Goal: Task Accomplishment & Management: Manage account settings

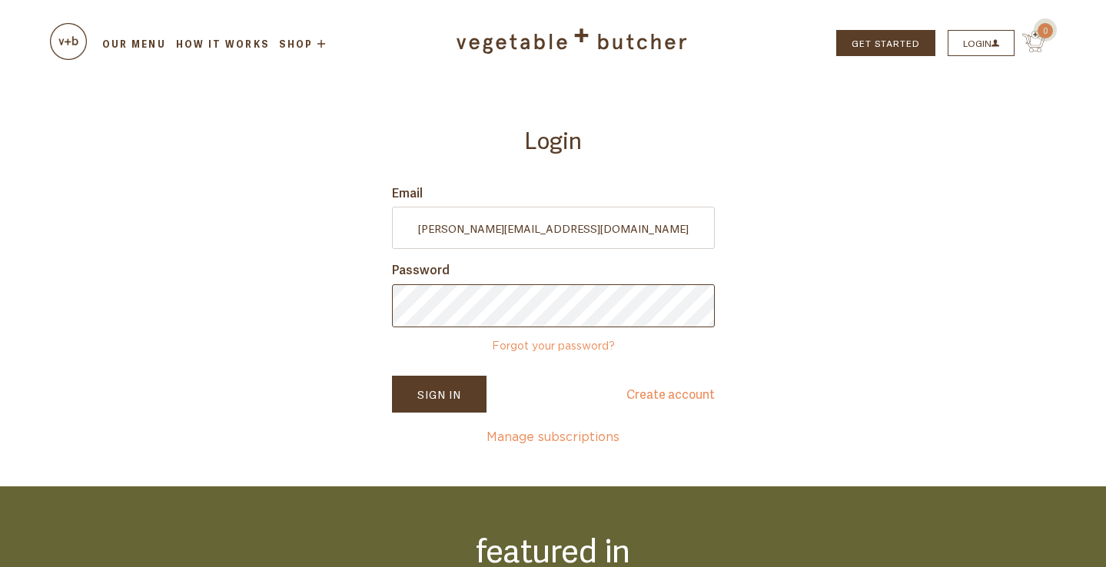
click at [439, 394] on button "Sign In" at bounding box center [439, 394] width 95 height 37
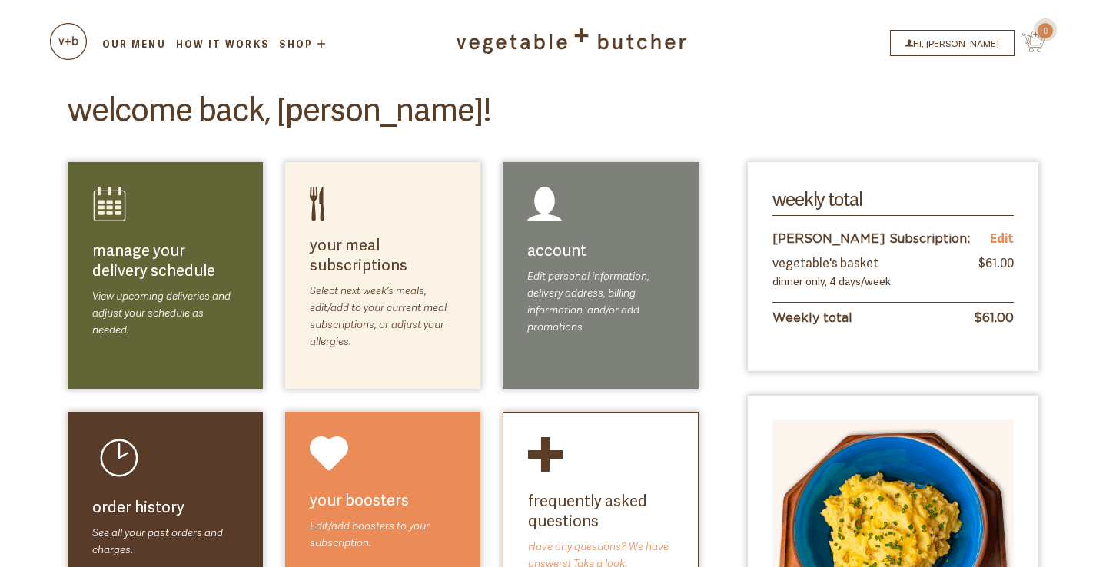
click at [141, 38] on link "Our Menu" at bounding box center [134, 44] width 68 height 14
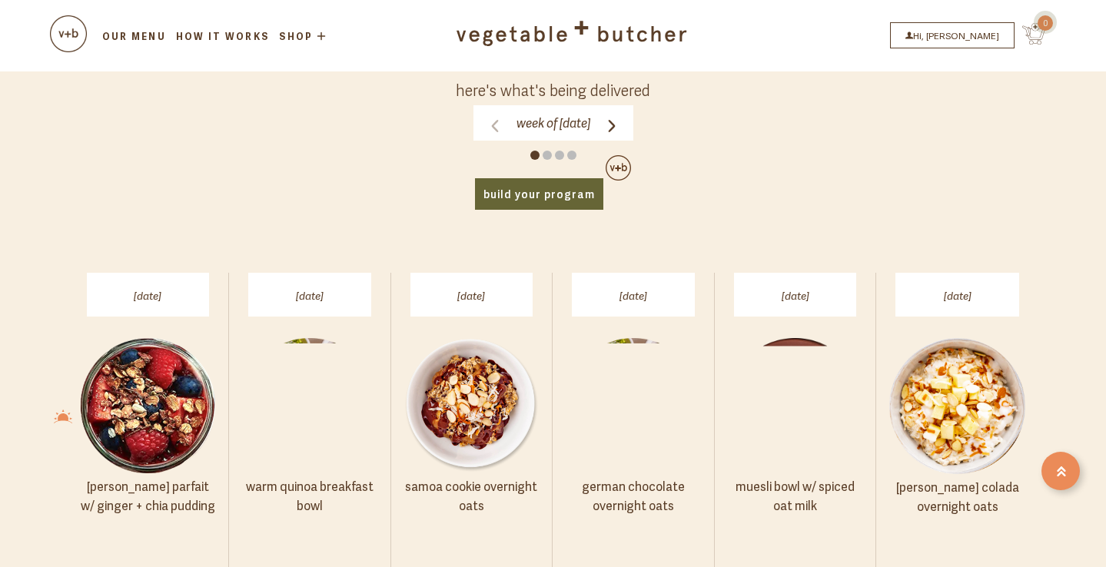
scroll to position [765, 0]
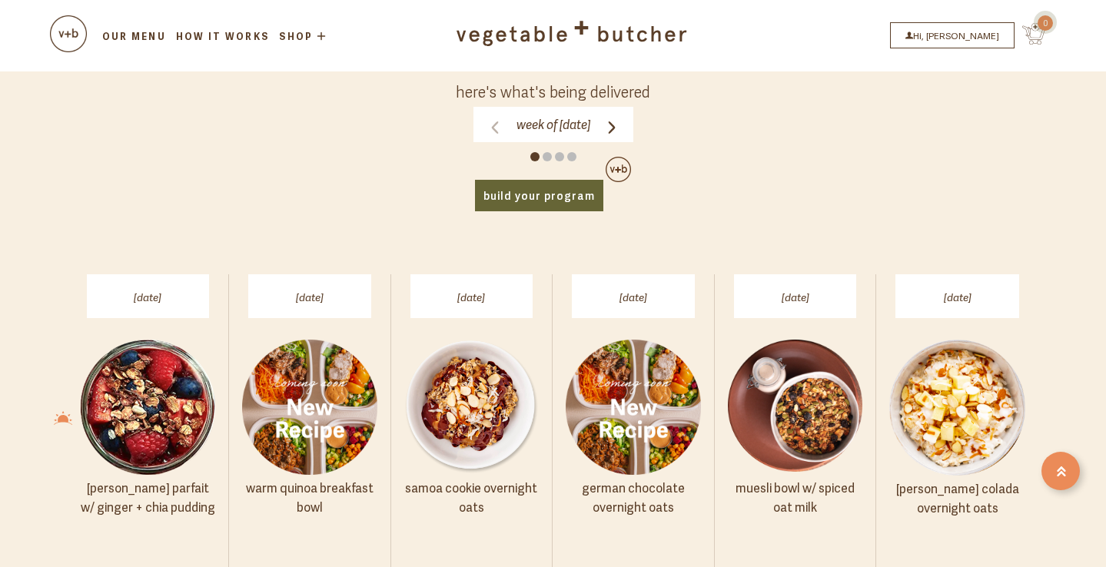
click at [545, 152] on span at bounding box center [547, 156] width 9 height 9
click input "Week of Monday, September 8" at bounding box center [0, 0] width 0 height 0
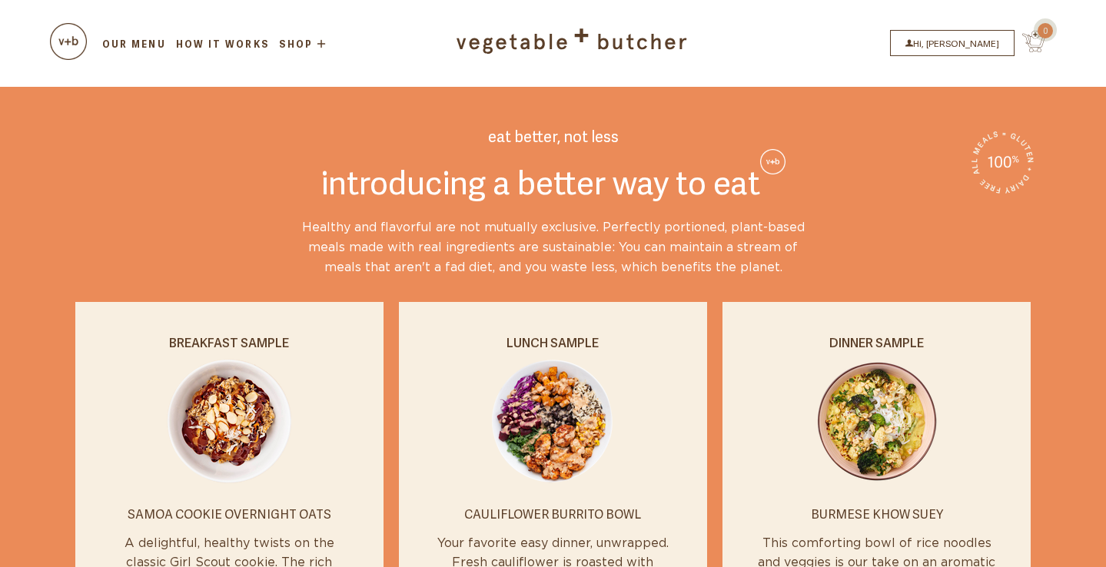
scroll to position [0, 0]
click at [966, 36] on link "Hi, [PERSON_NAME]" at bounding box center [952, 43] width 125 height 26
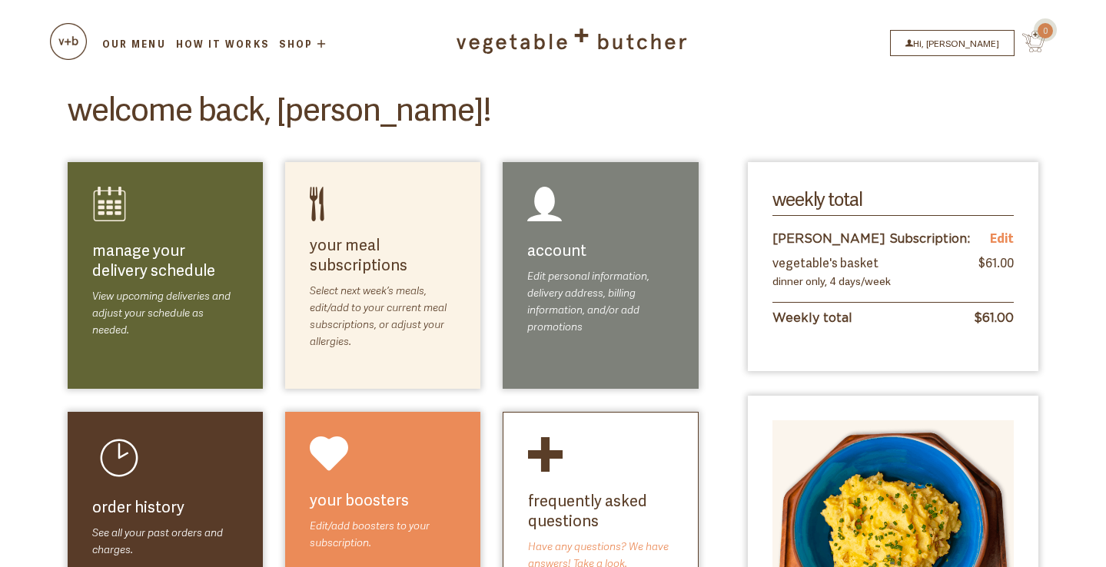
click at [1004, 238] on link "Edit" at bounding box center [1002, 238] width 24 height 20
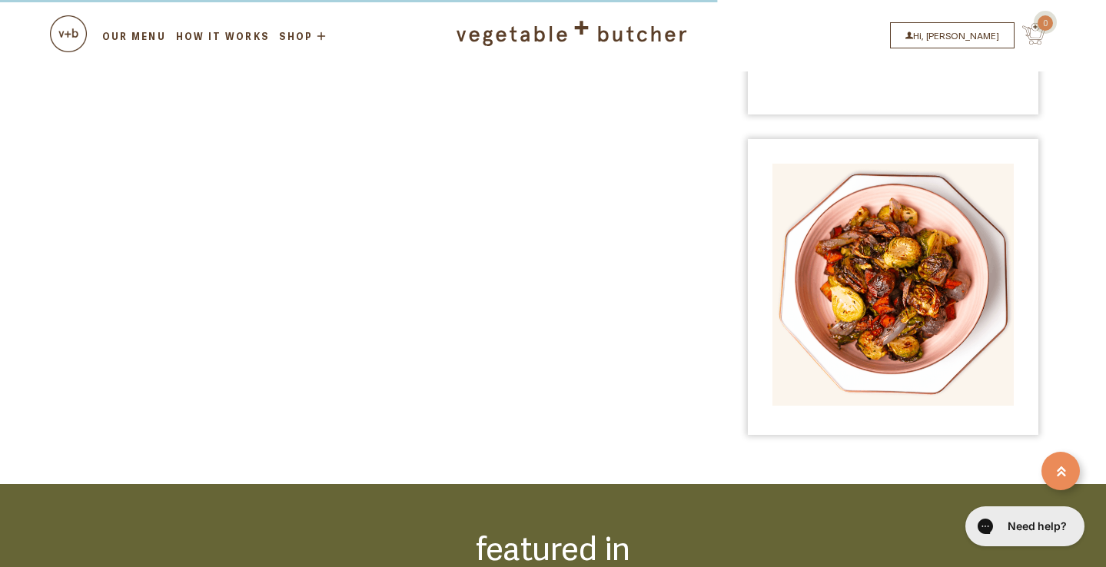
scroll to position [264, 0]
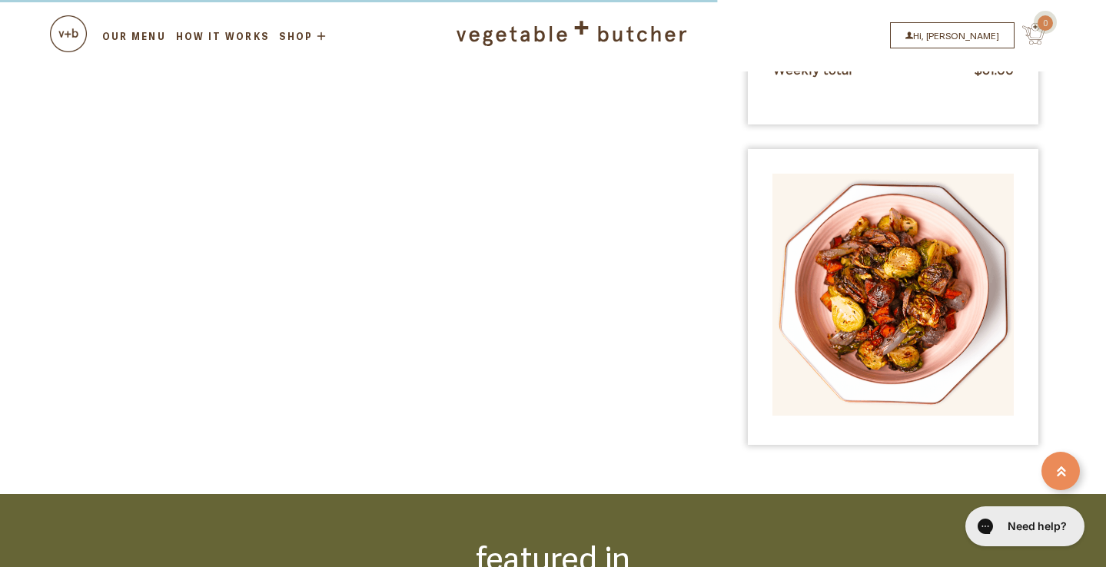
select select "Vegetable's Basket"
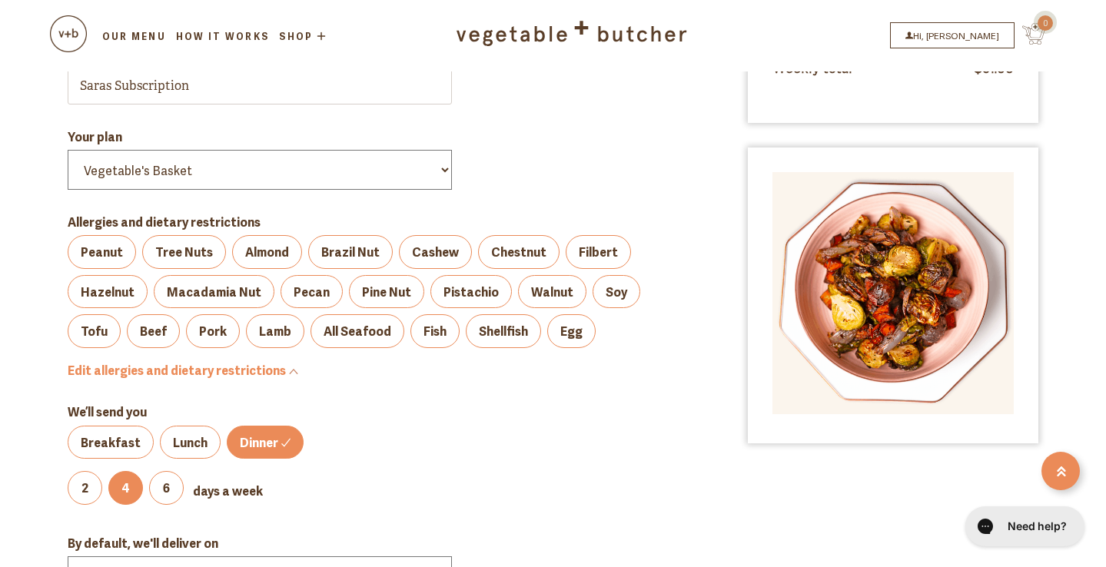
click at [190, 426] on label "Lunch" at bounding box center [190, 443] width 61 height 34
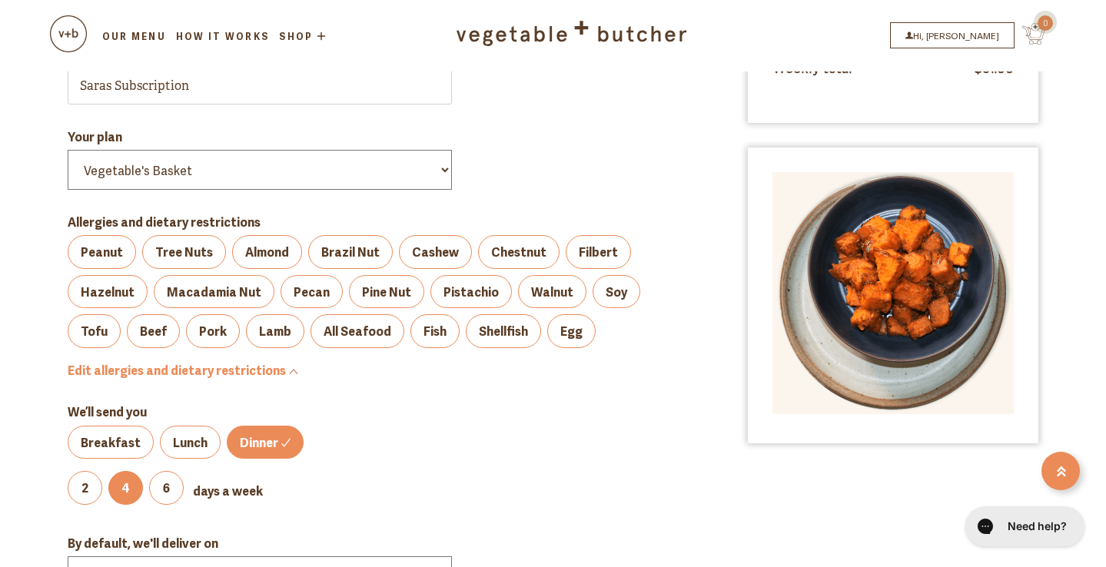
click at [0, 0] on input "Lunch" at bounding box center [0, 0] width 0 height 0
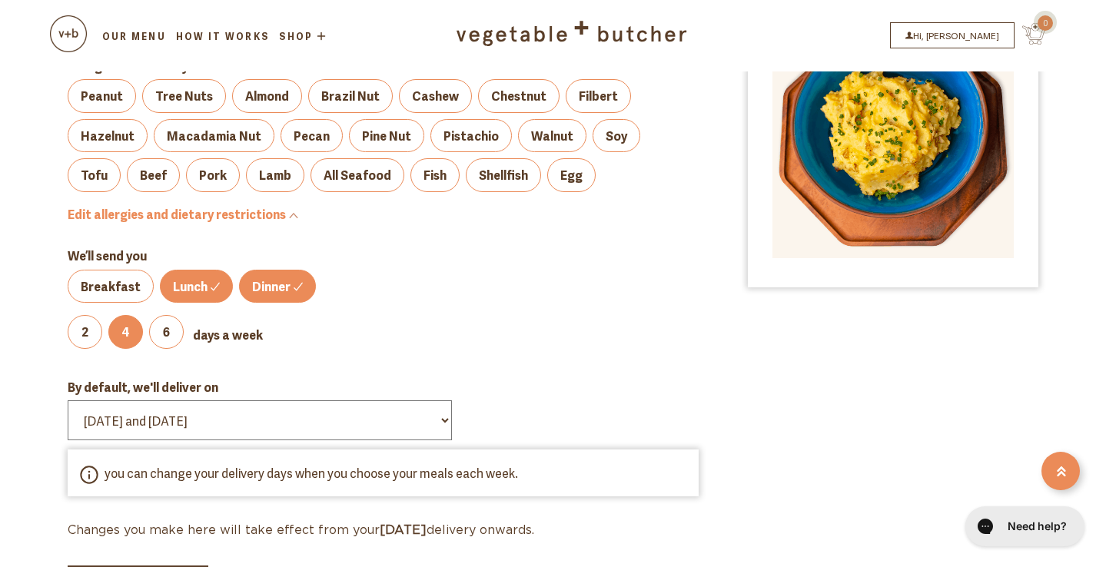
scroll to position [435, 0]
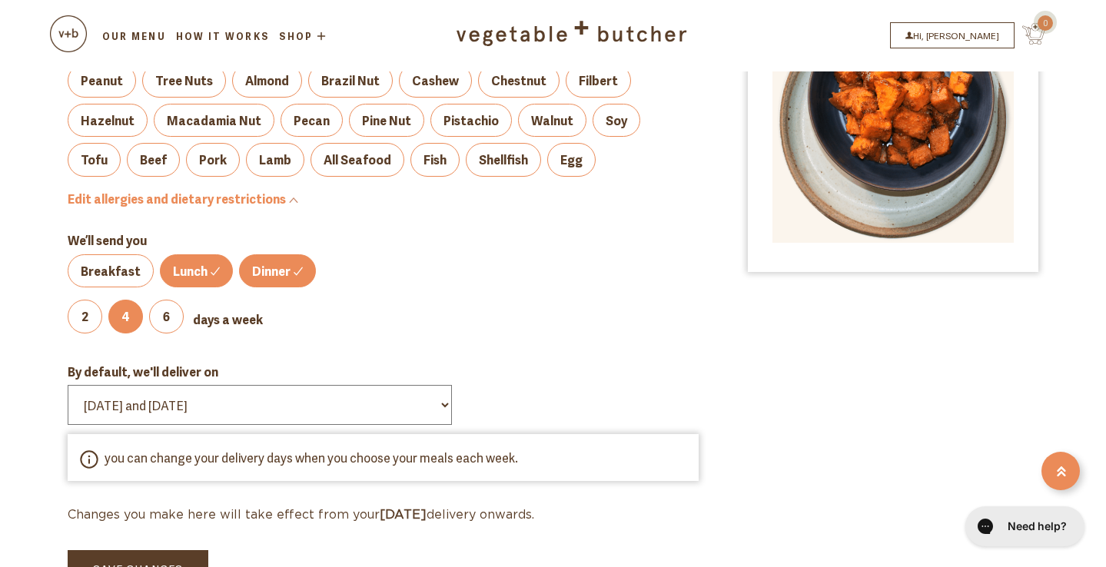
select select "Wednesday and Friday"
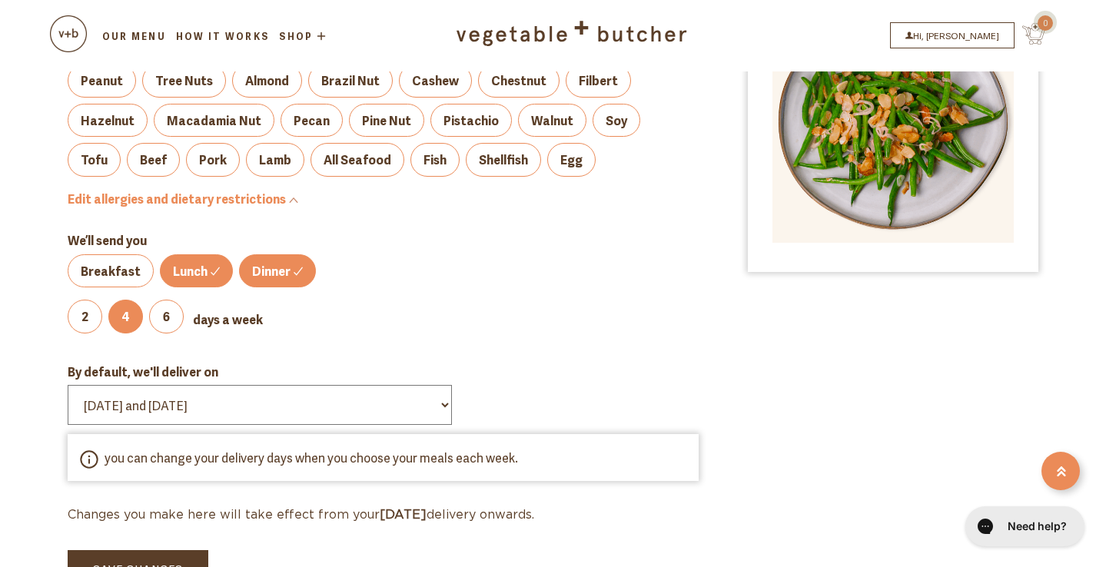
click at [175, 550] on button "Save Changes" at bounding box center [138, 568] width 141 height 37
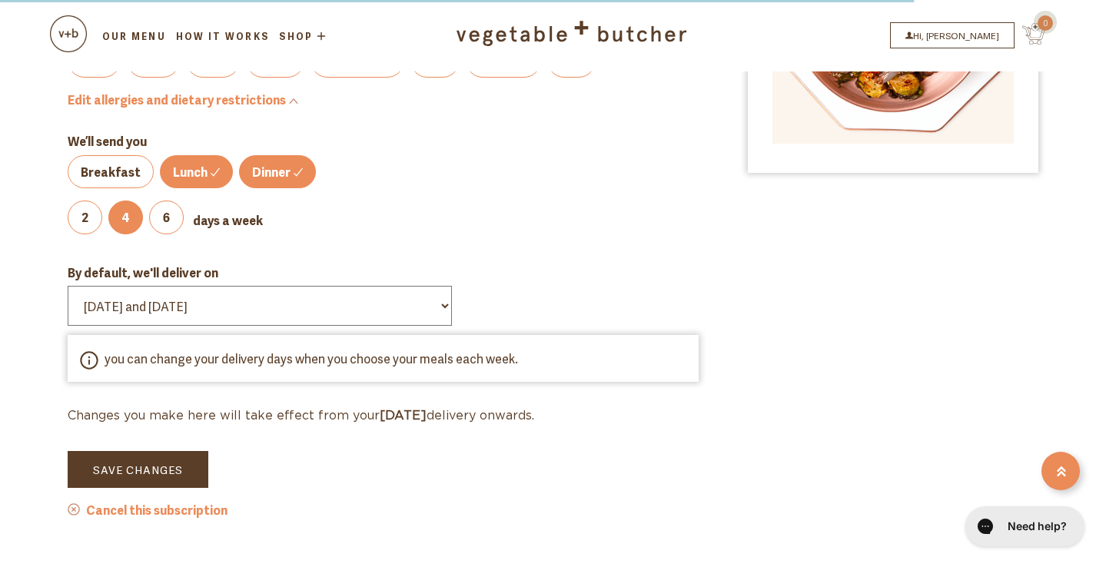
scroll to position [531, 0]
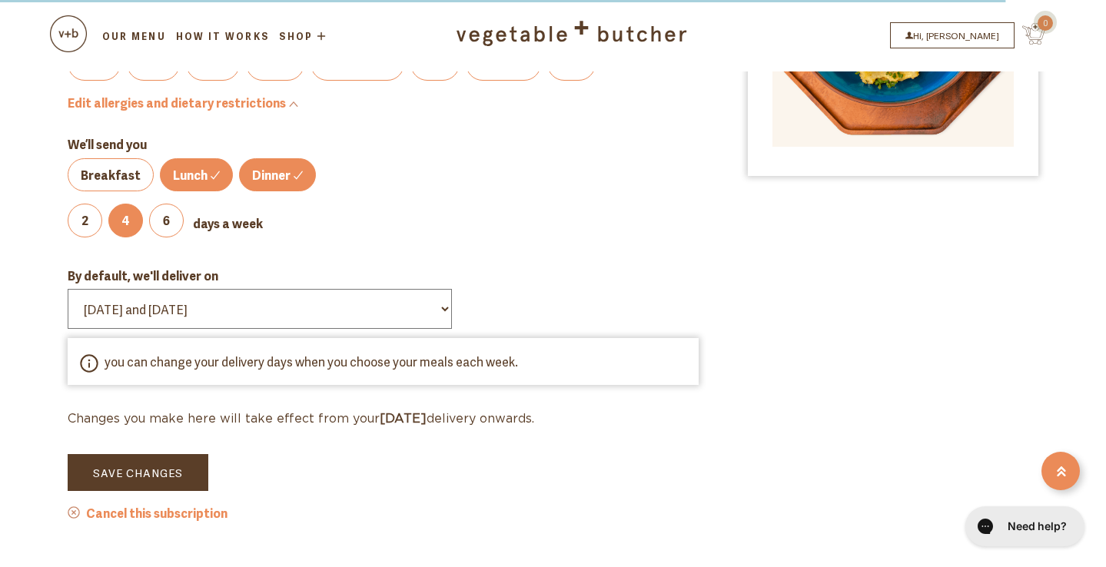
click at [178, 454] on button "Save Changes" at bounding box center [138, 472] width 141 height 37
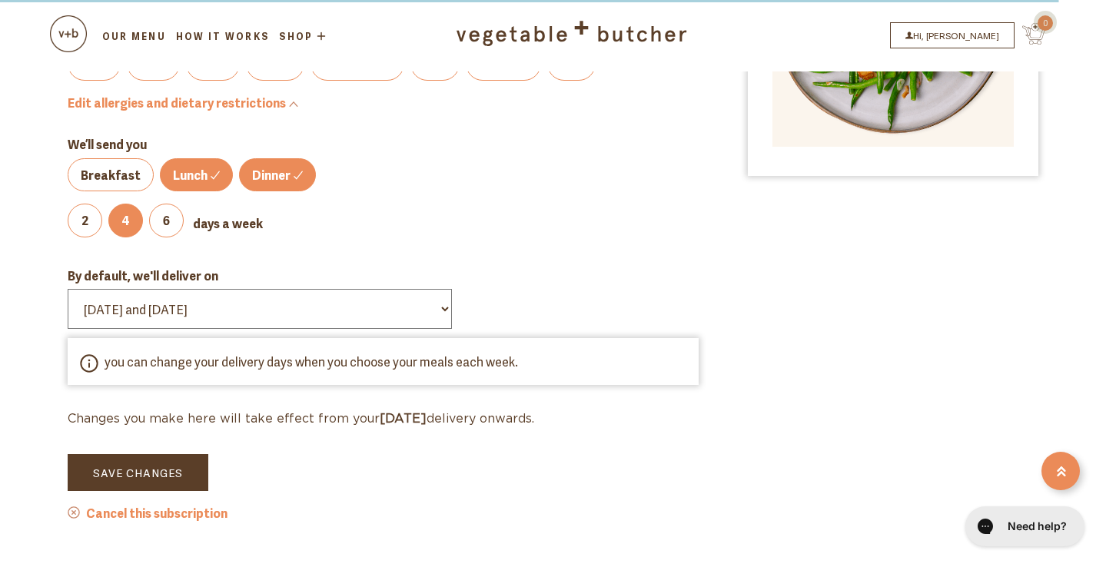
scroll to position [161, 0]
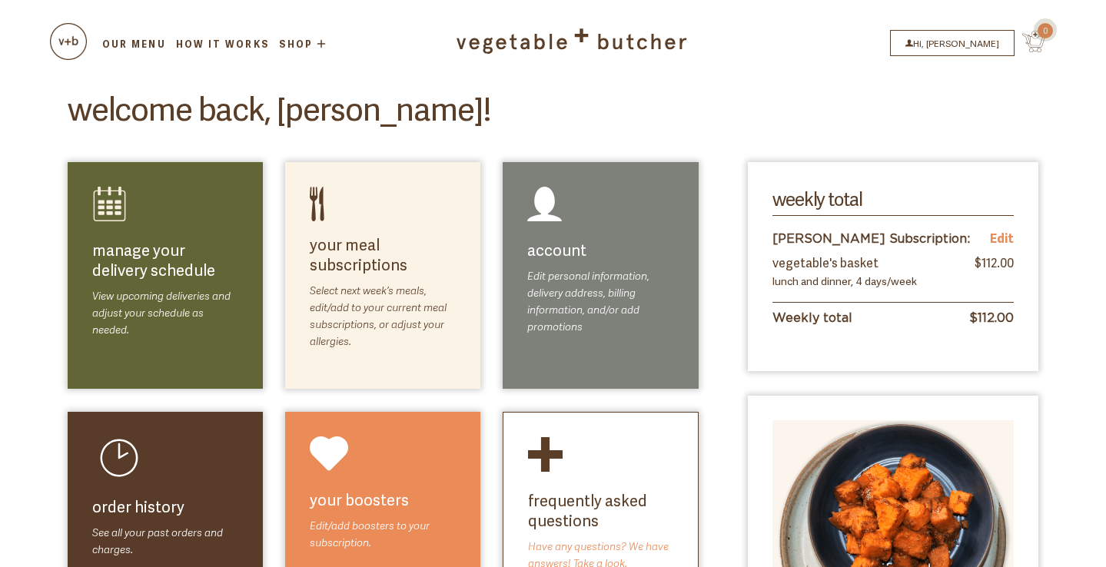
click at [373, 279] on link "select meals" at bounding box center [412, 278] width 87 height 18
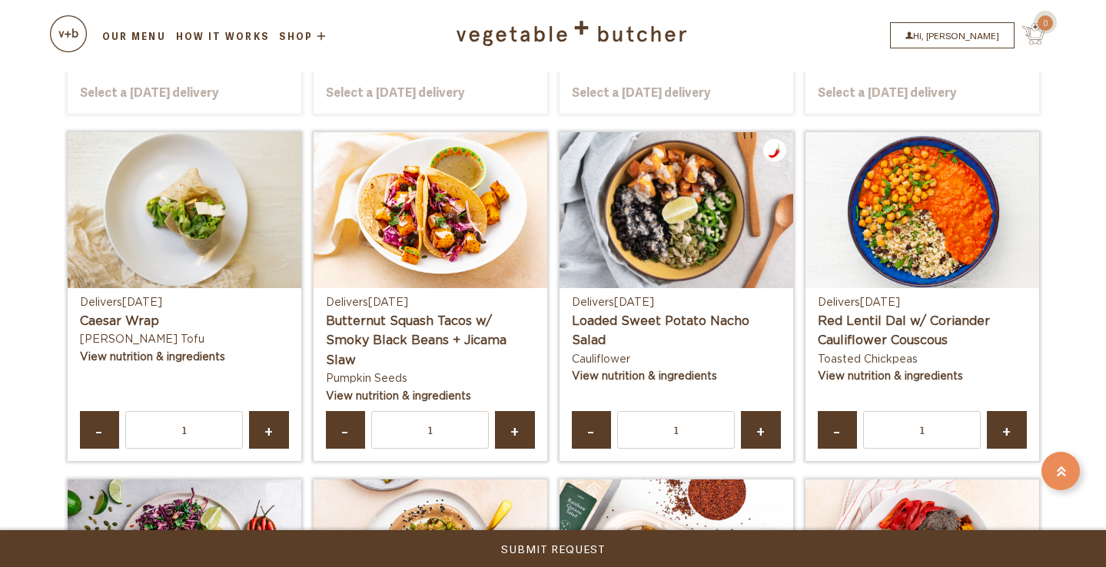
scroll to position [727, 0]
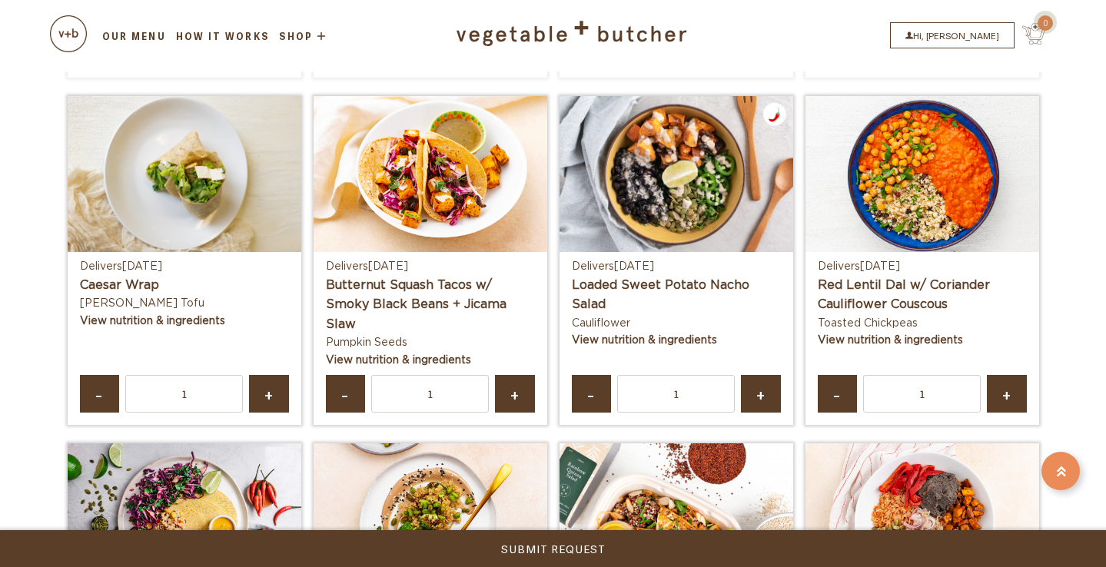
click at [592, 388] on span "-" at bounding box center [591, 393] width 12 height 11
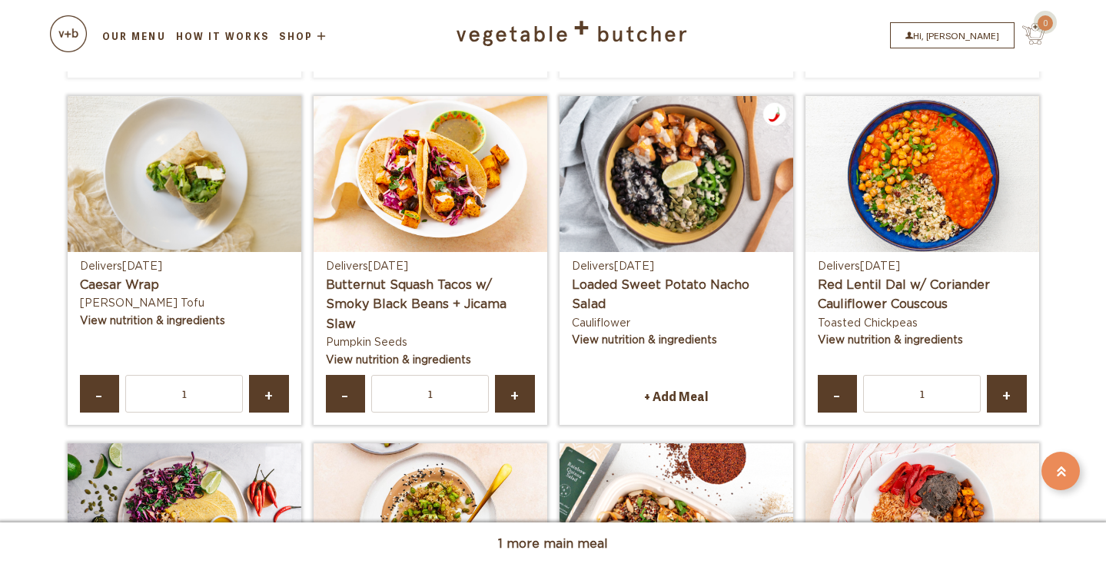
click at [830, 375] on link "-" at bounding box center [838, 394] width 40 height 38
click at [267, 388] on span "+" at bounding box center [269, 393] width 12 height 11
type input "2"
click at [512, 388] on span "+" at bounding box center [515, 393] width 12 height 11
type input "2"
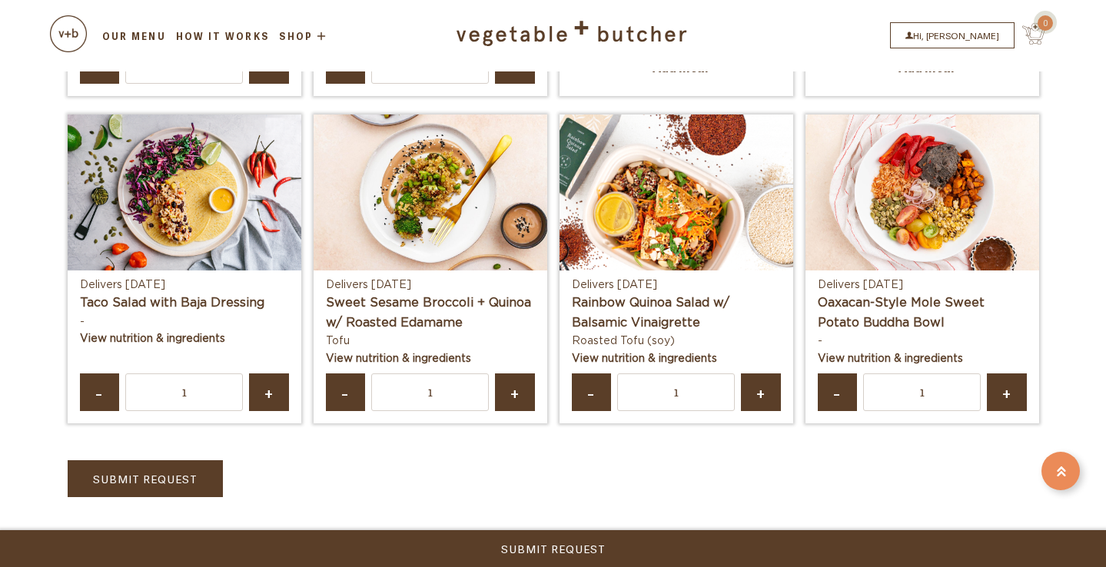
scroll to position [1077, 0]
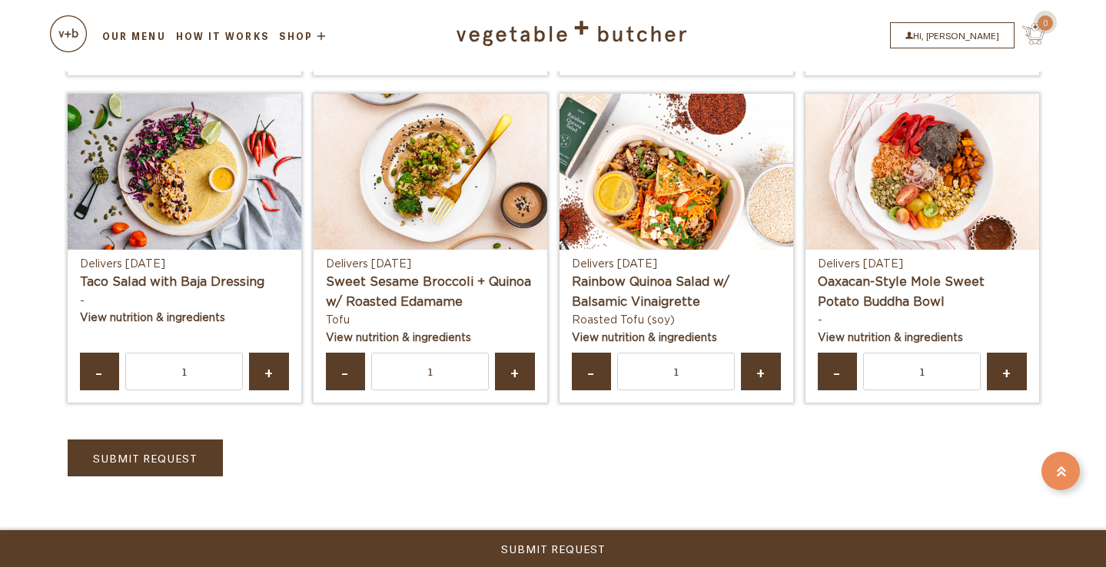
click at [598, 353] on link "-" at bounding box center [592, 372] width 40 height 38
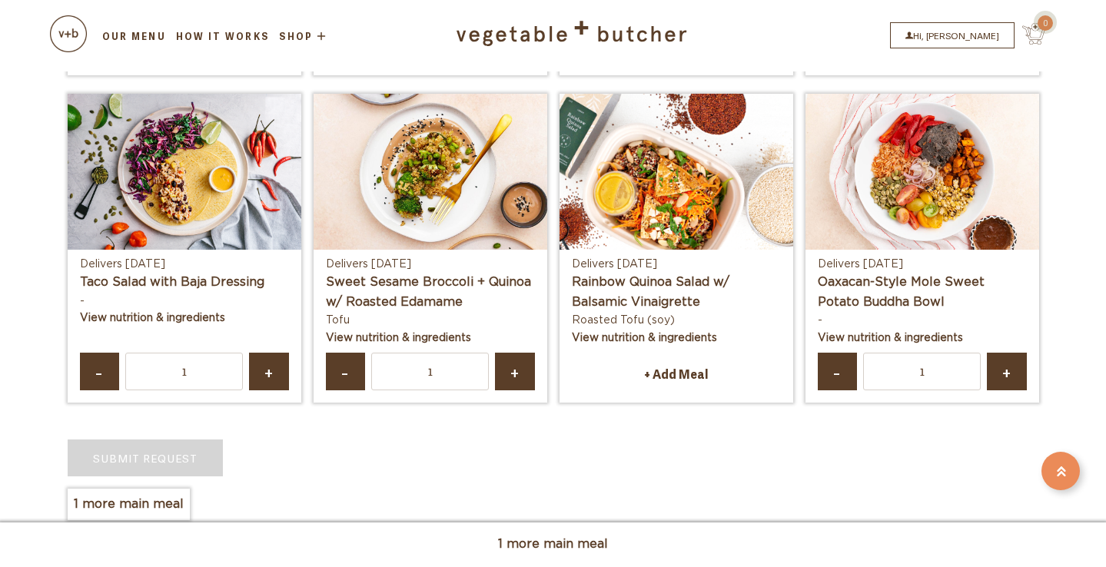
click at [347, 366] on span "-" at bounding box center [345, 371] width 12 height 11
click at [258, 353] on link "+" at bounding box center [269, 372] width 40 height 38
type input "2"
click at [999, 353] on link "+" at bounding box center [1007, 372] width 40 height 38
type input "2"
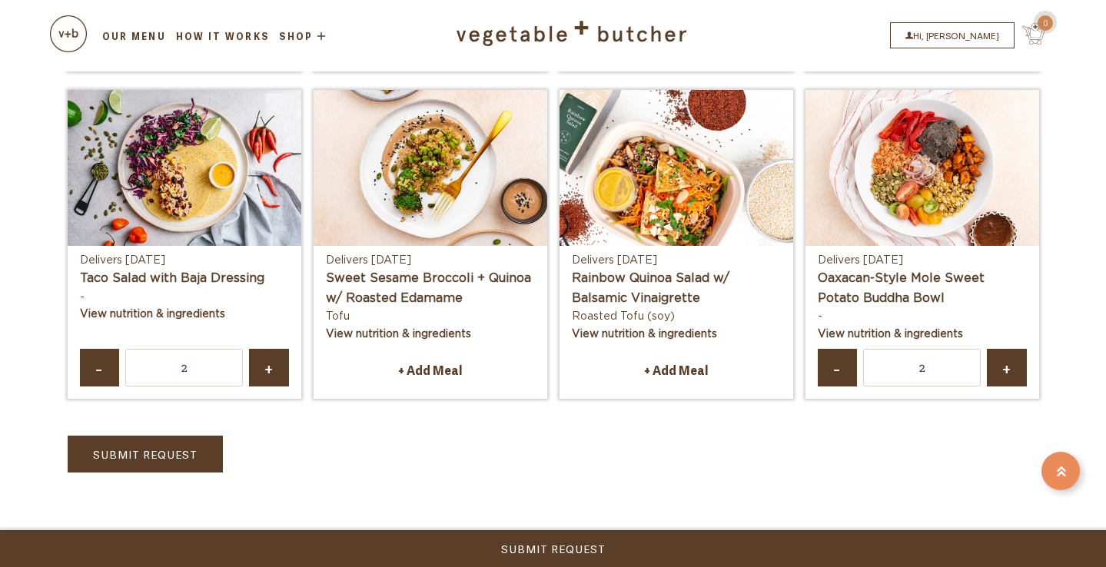
scroll to position [1078, 0]
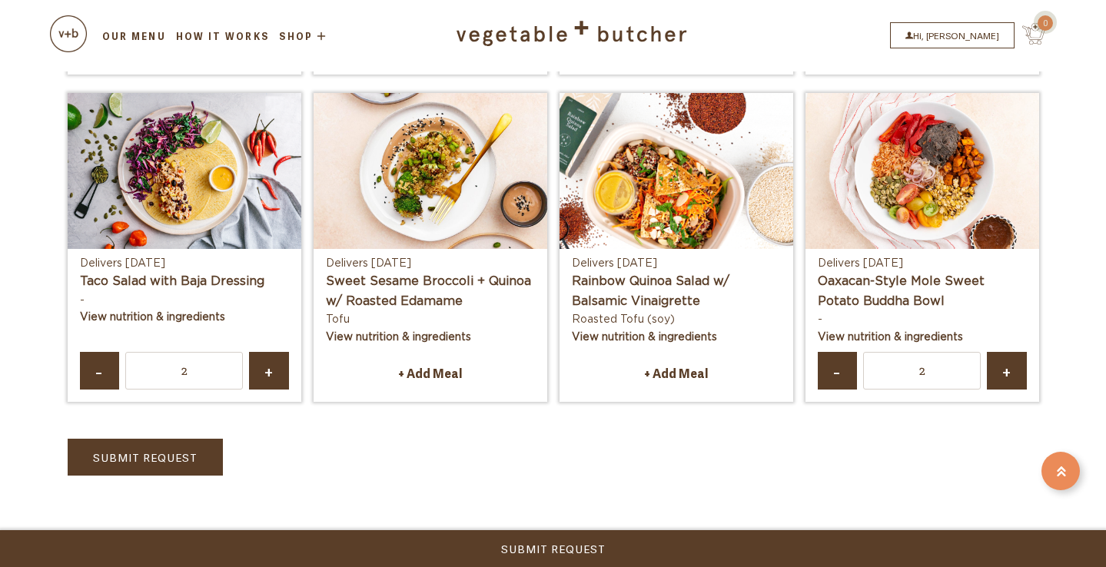
click at [205, 439] on link "Submit Request" at bounding box center [145, 457] width 155 height 37
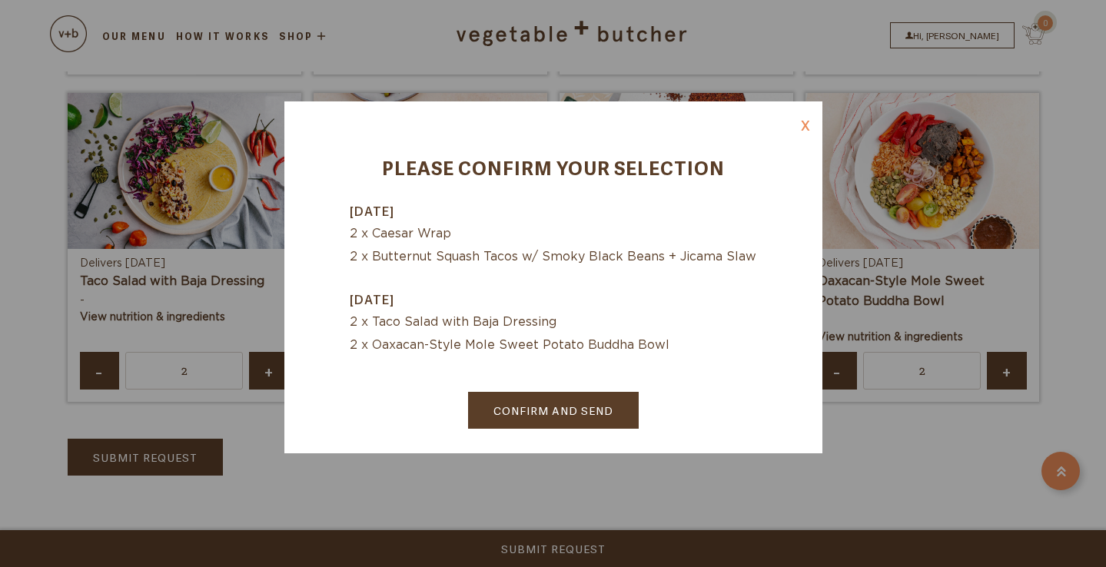
click at [547, 402] on link "Confirm and Send" at bounding box center [553, 410] width 171 height 37
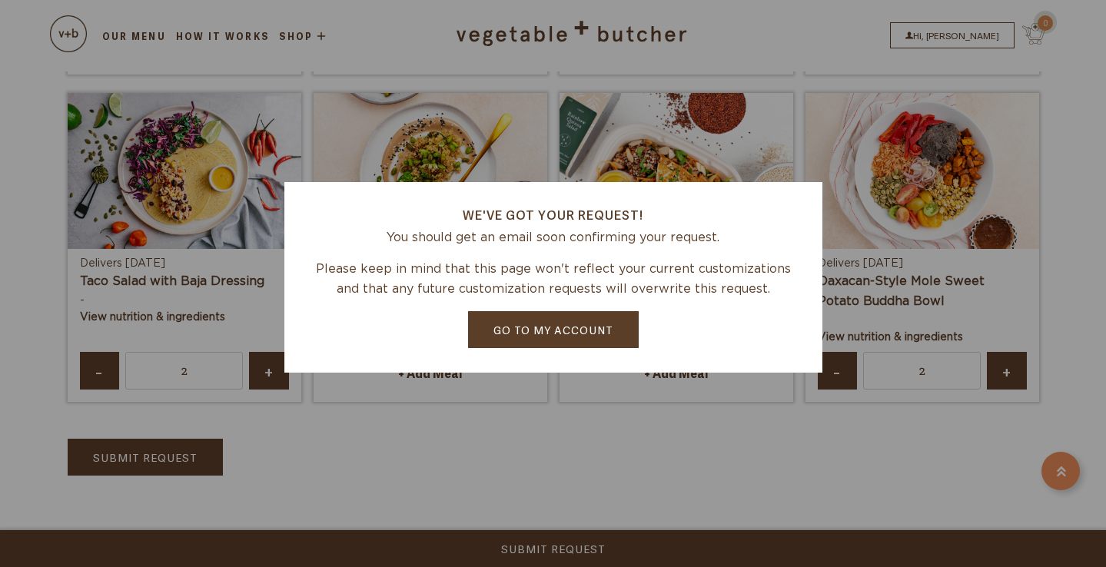
click at [544, 436] on div "We've got your request! You should get an email soon confirming your request. P…" at bounding box center [553, 283] width 1106 height 567
click at [561, 330] on link "Go to my account" at bounding box center [553, 329] width 171 height 37
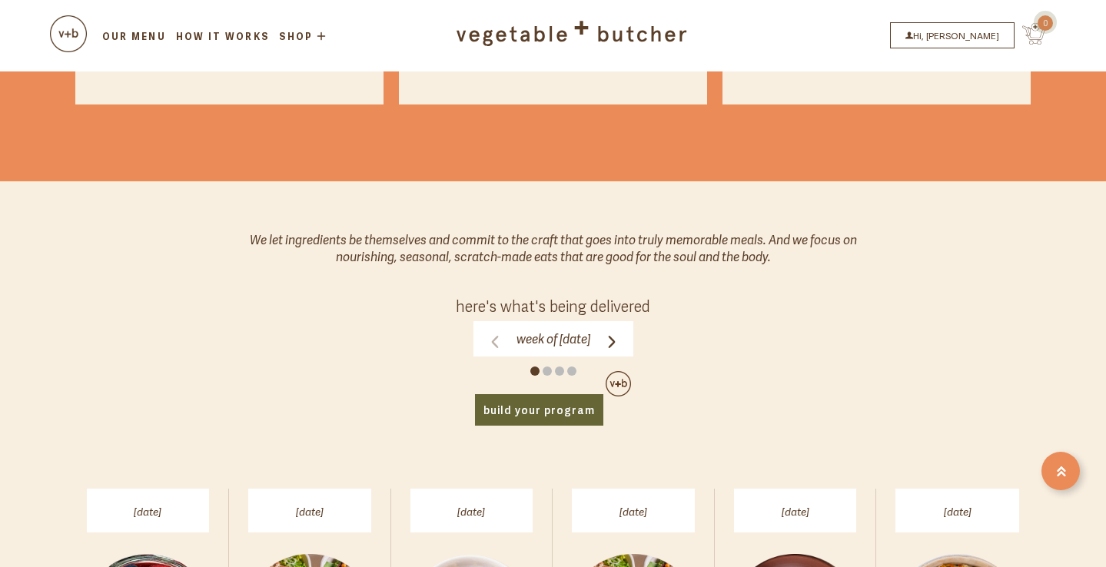
scroll to position [421, 0]
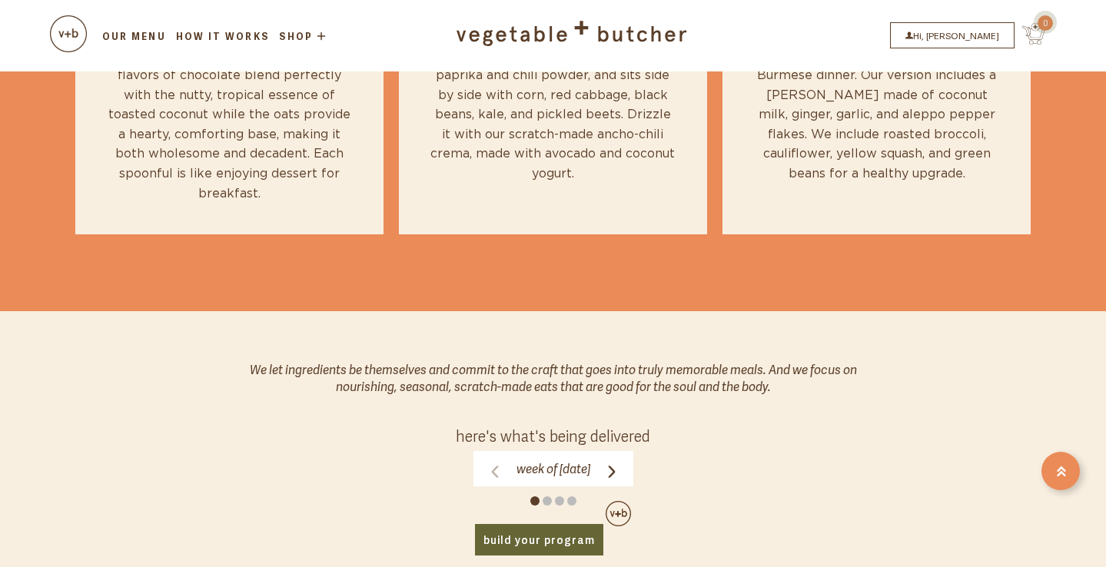
click at [548, 497] on span at bounding box center [547, 501] width 9 height 9
click input "Week of [DATE]" at bounding box center [0, 0] width 0 height 0
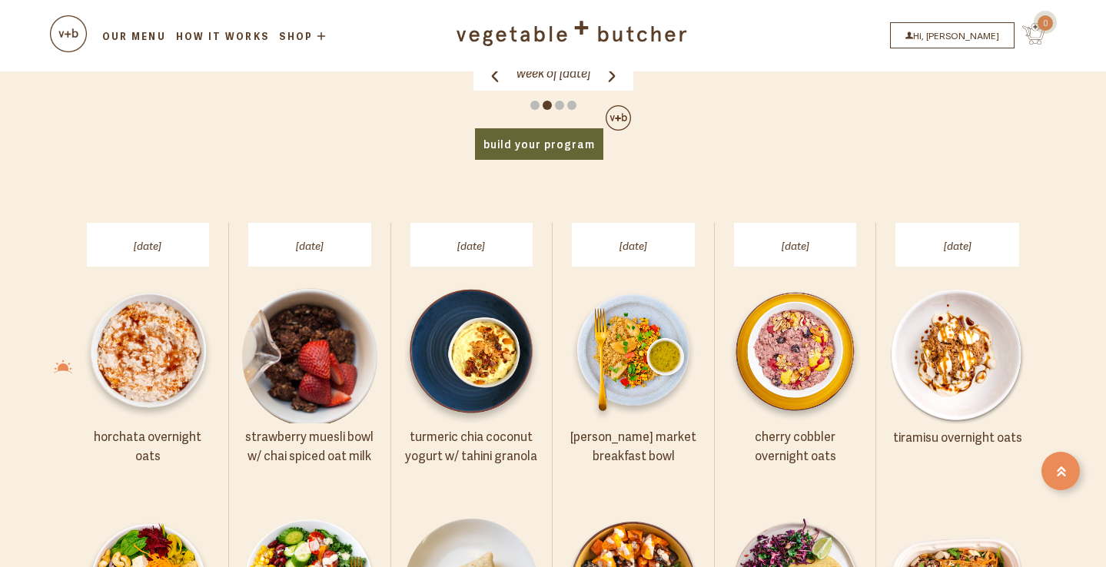
scroll to position [761, 0]
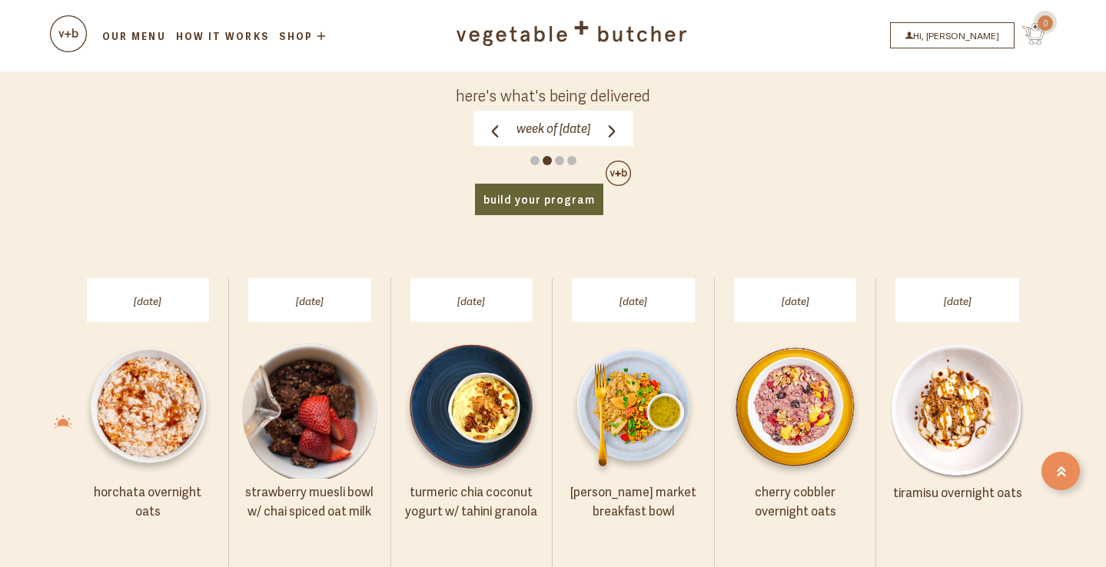
click at [534, 152] on div at bounding box center [535, 162] width 12 height 20
click at [535, 152] on div at bounding box center [535, 162] width 12 height 20
click at [535, 156] on span at bounding box center [534, 160] width 9 height 9
click input "Week of [DATE]" at bounding box center [0, 0] width 0 height 0
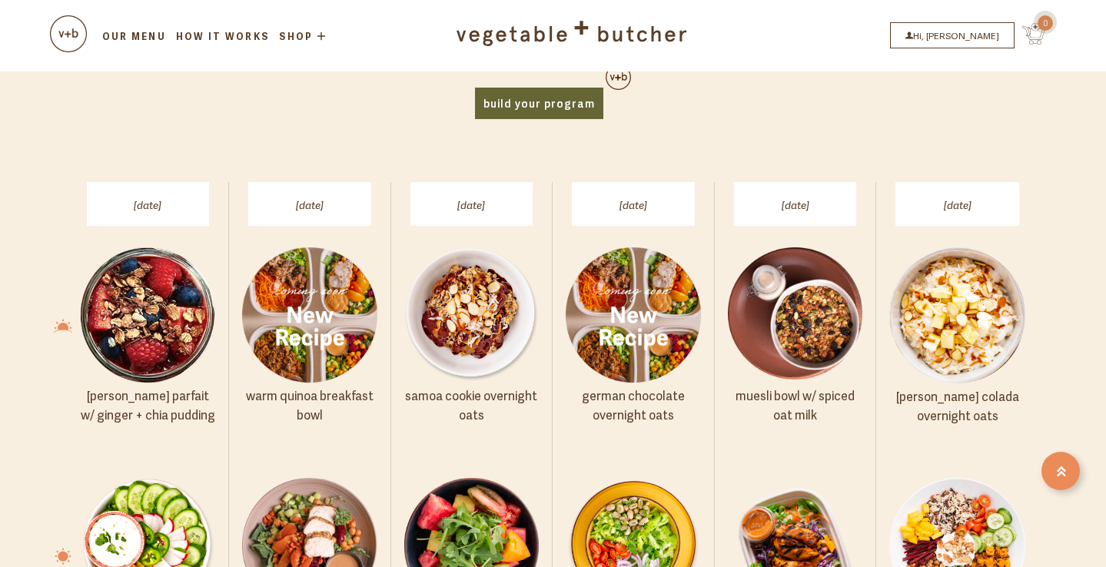
scroll to position [743, 0]
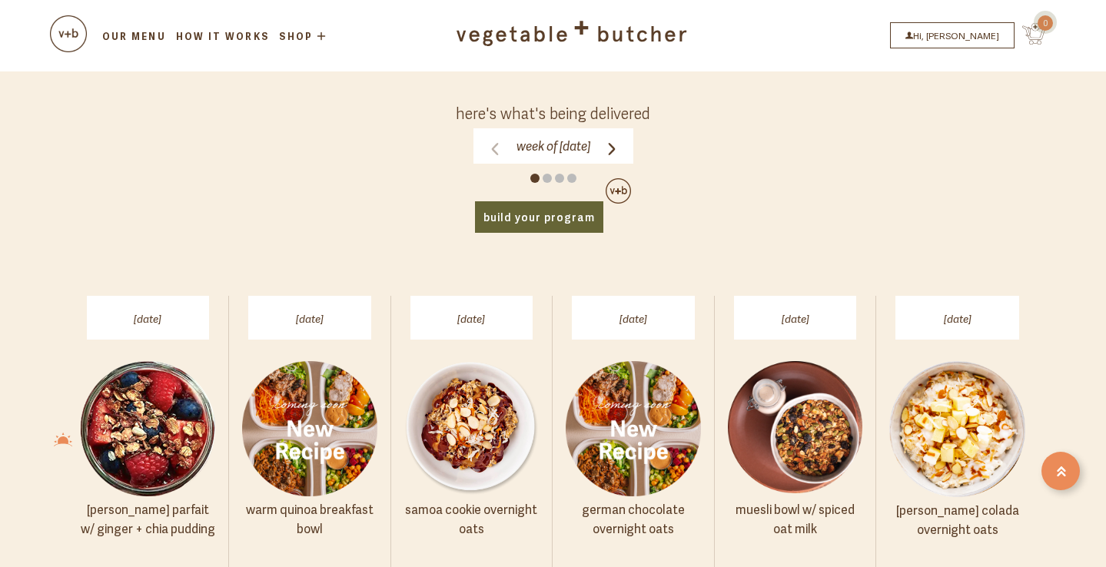
click at [559, 174] on span at bounding box center [559, 178] width 9 height 9
click input "Week of [DATE]" at bounding box center [0, 0] width 0 height 0
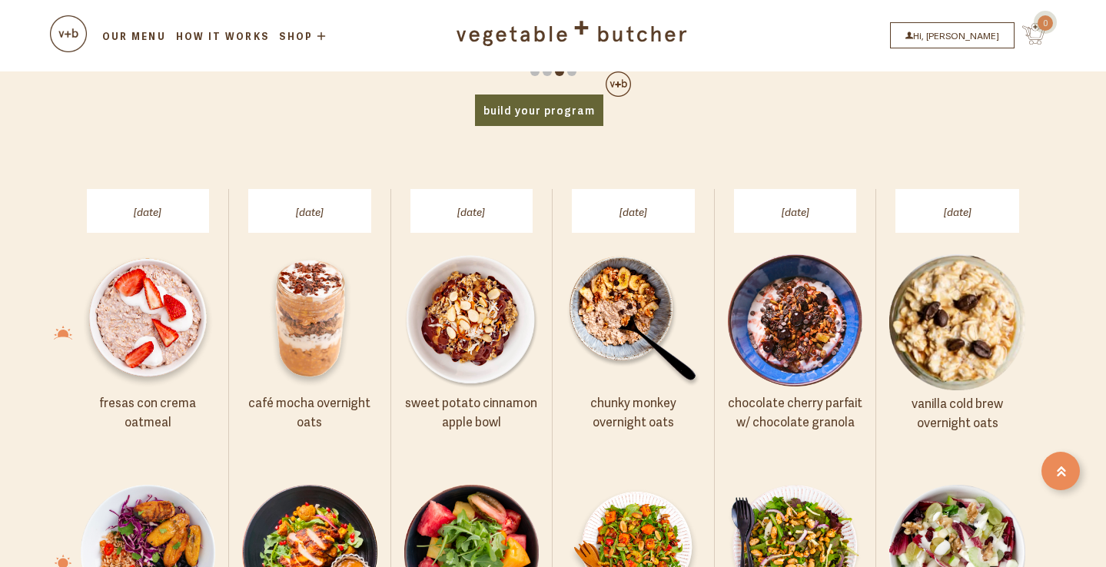
scroll to position [667, 0]
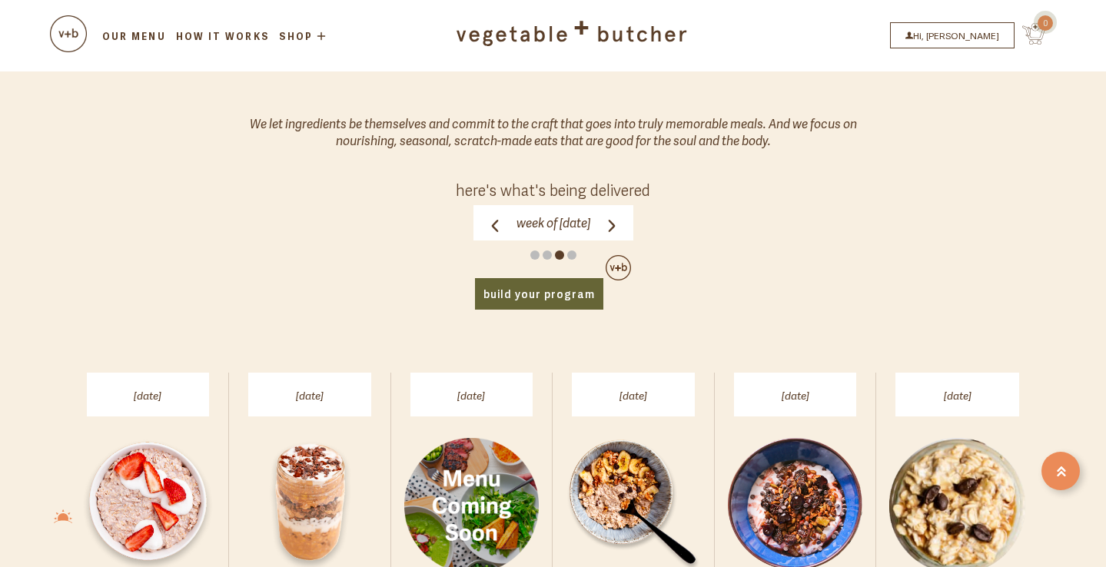
click at [573, 251] on span at bounding box center [571, 255] width 9 height 9
click input "Week of [DATE]" at bounding box center [0, 0] width 0 height 0
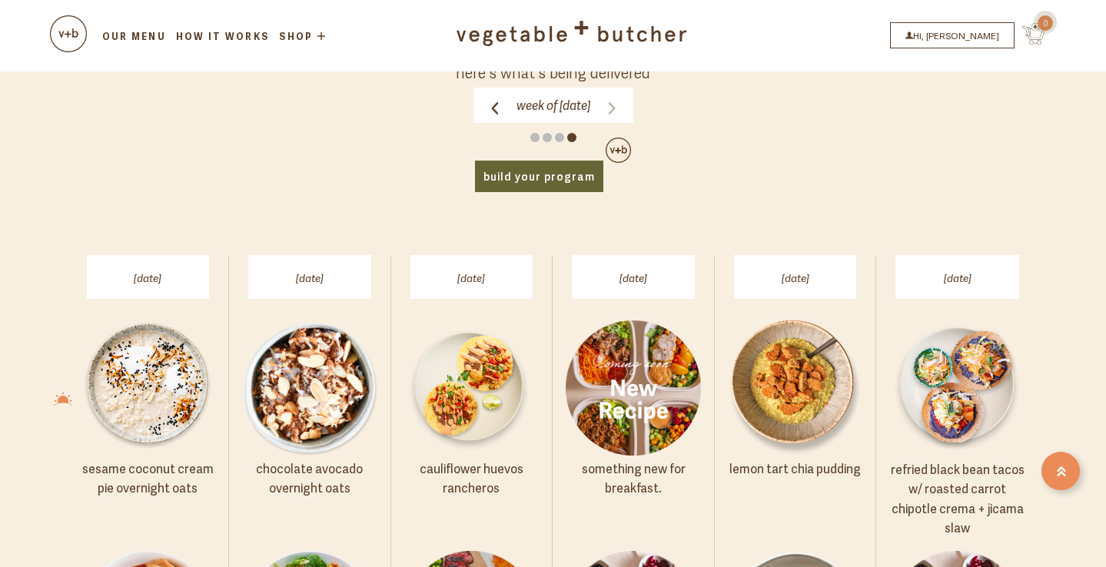
scroll to position [686, 0]
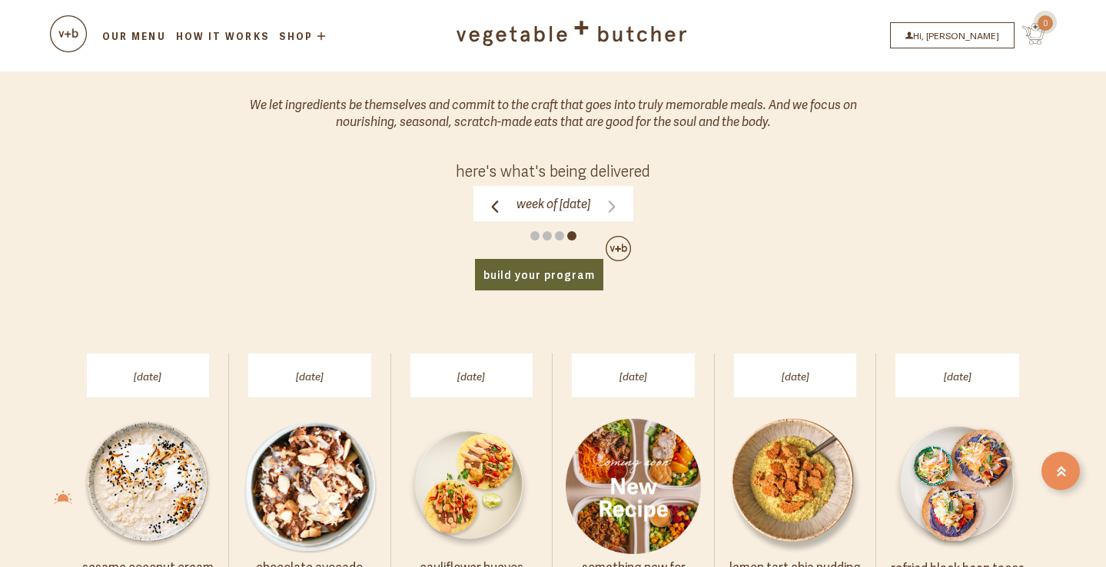
click at [559, 231] on span at bounding box center [559, 235] width 9 height 9
click input "Week of [DATE]" at bounding box center [0, 0] width 0 height 0
